Goal: Task Accomplishment & Management: Manage account settings

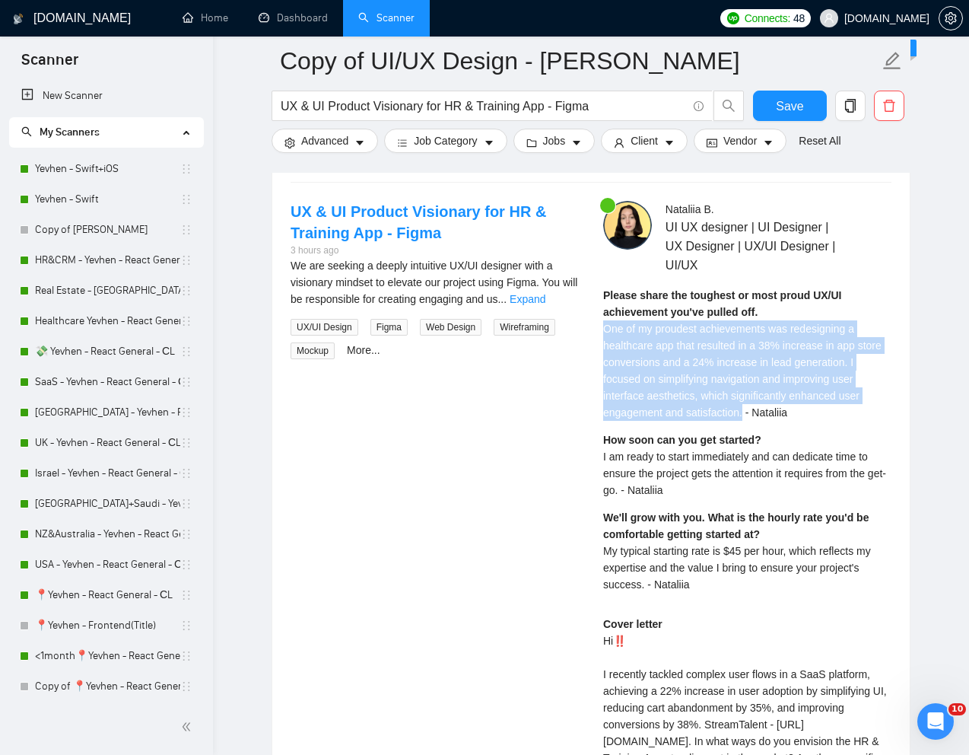
scroll to position [218, 0]
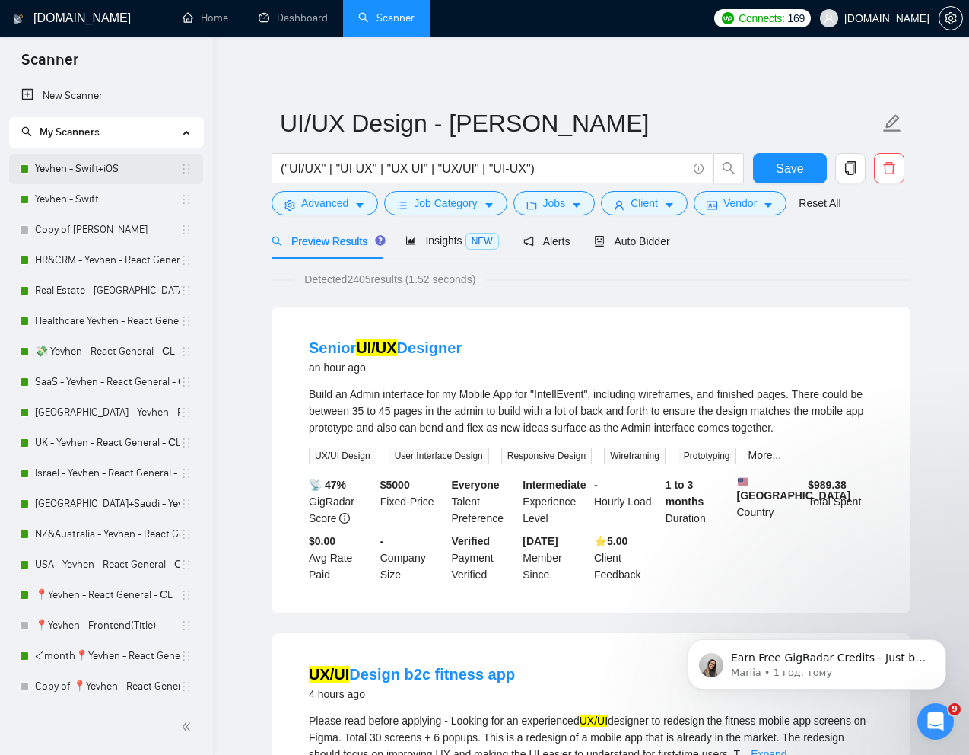
click at [95, 169] on link "Yevhen - Swift+iOS" at bounding box center [107, 169] width 145 height 30
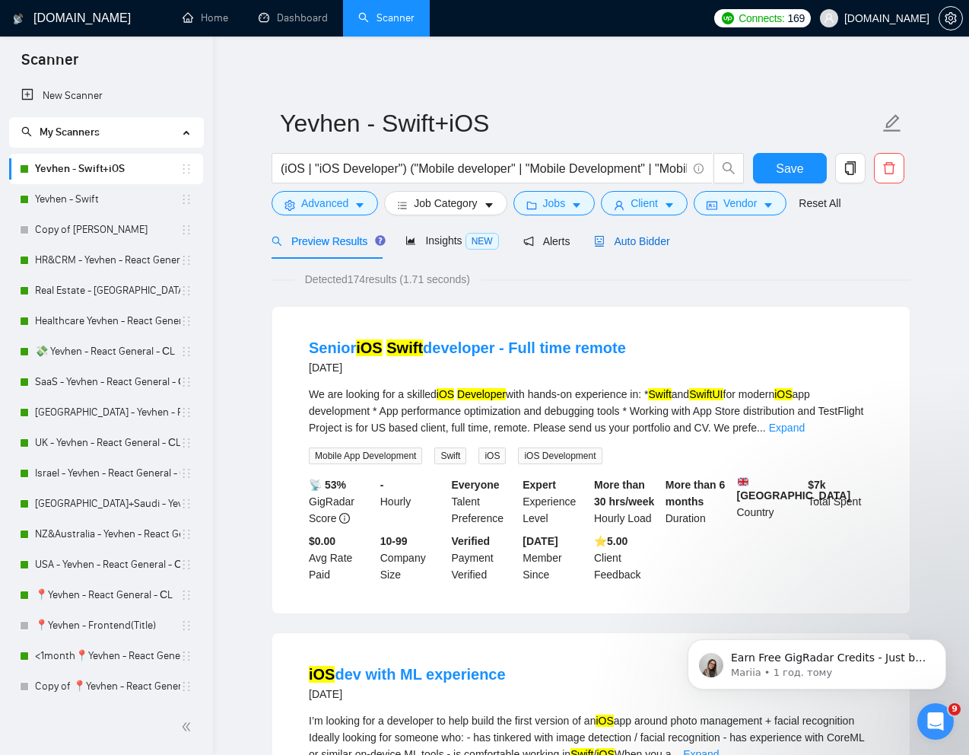
click at [638, 245] on span "Auto Bidder" at bounding box center [631, 241] width 75 height 12
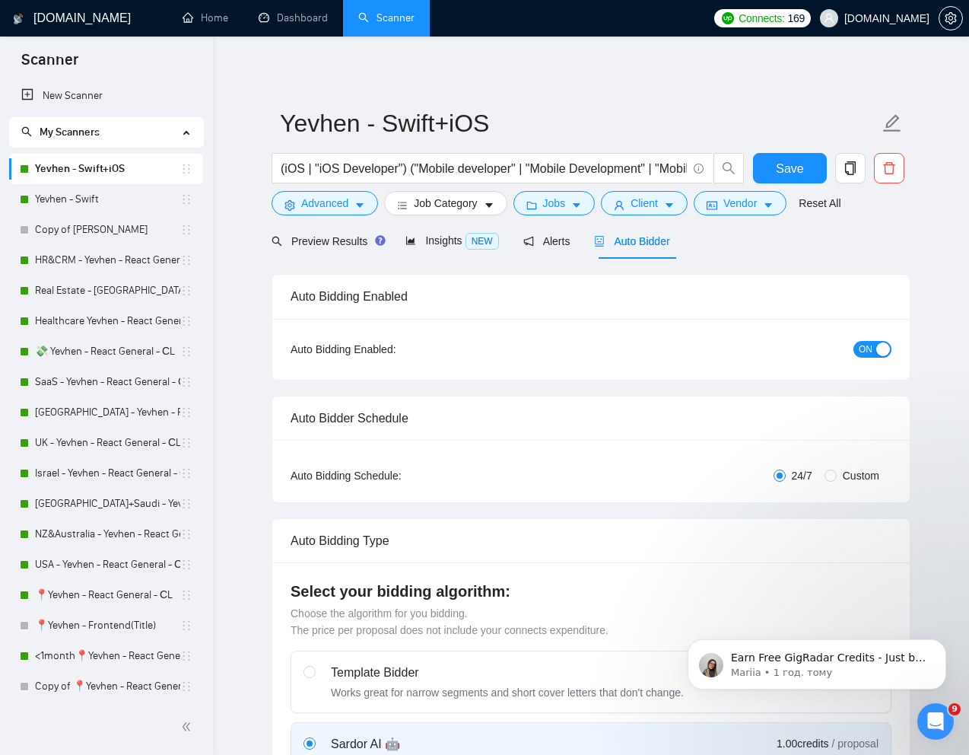
click at [859, 350] on span "ON" at bounding box center [866, 349] width 14 height 17
click at [792, 171] on span "Save" at bounding box center [789, 168] width 27 height 19
click at [64, 202] on link "Yevhen - Swift" at bounding box center [107, 199] width 145 height 30
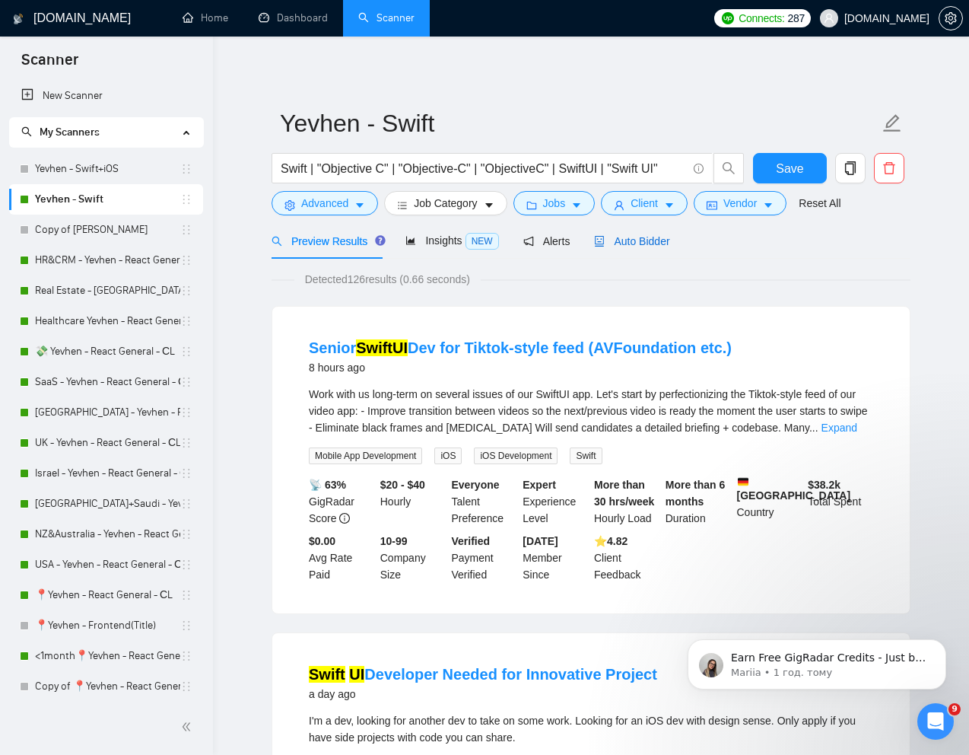
click at [650, 237] on span "Auto Bidder" at bounding box center [631, 241] width 75 height 12
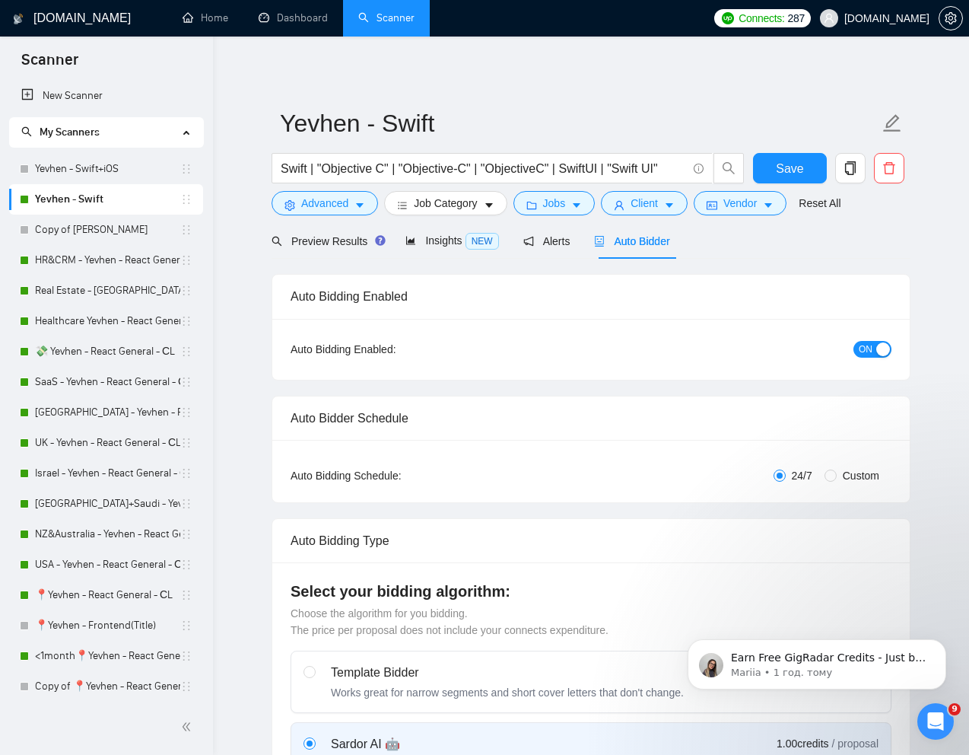
click at [860, 348] on span "ON" at bounding box center [866, 349] width 14 height 17
click at [798, 170] on span "Save" at bounding box center [789, 168] width 27 height 19
